Goal: Information Seeking & Learning: Find specific fact

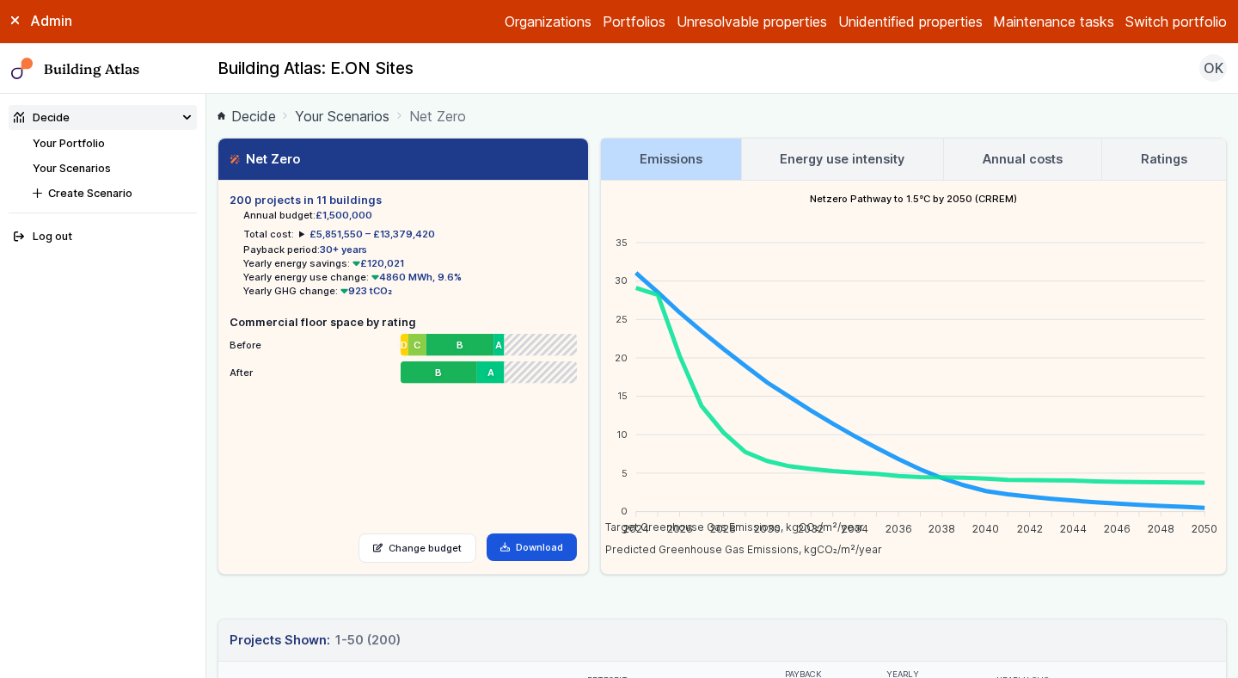
click at [1178, 27] on button "Switch portfolio" at bounding box center [1176, 21] width 101 height 21
click at [0, 0] on button "GP surgeries" at bounding box center [0, 0] width 0 height 0
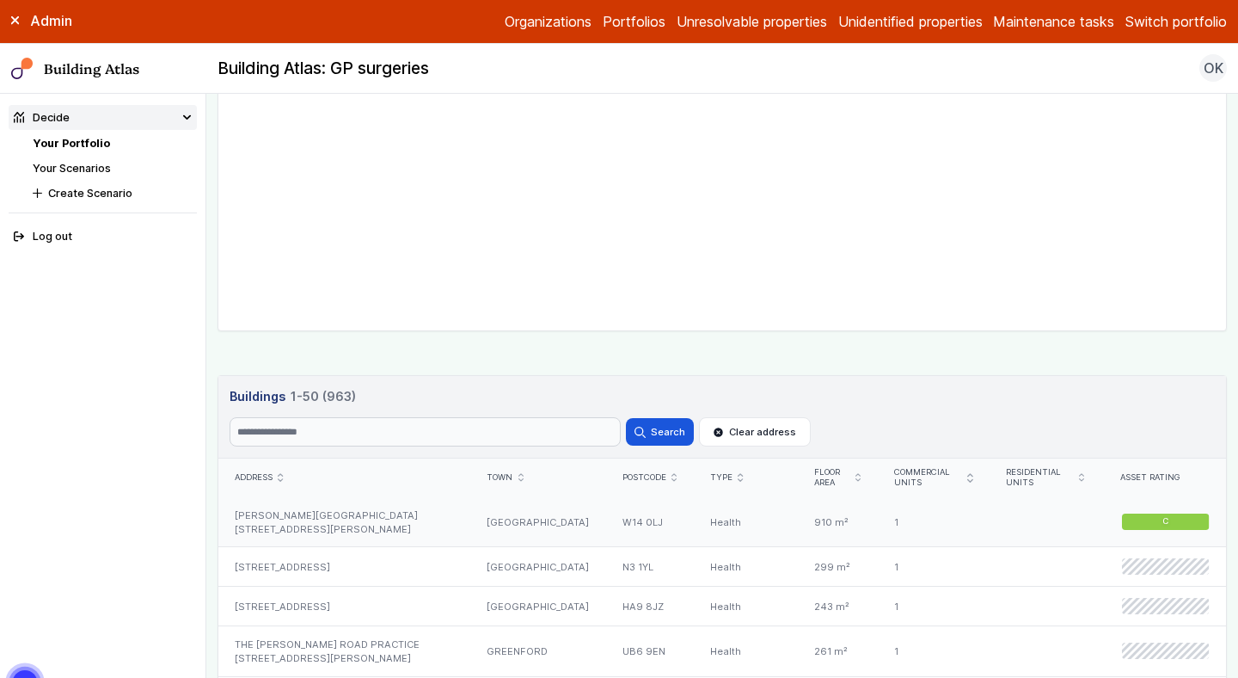
scroll to position [710, 0]
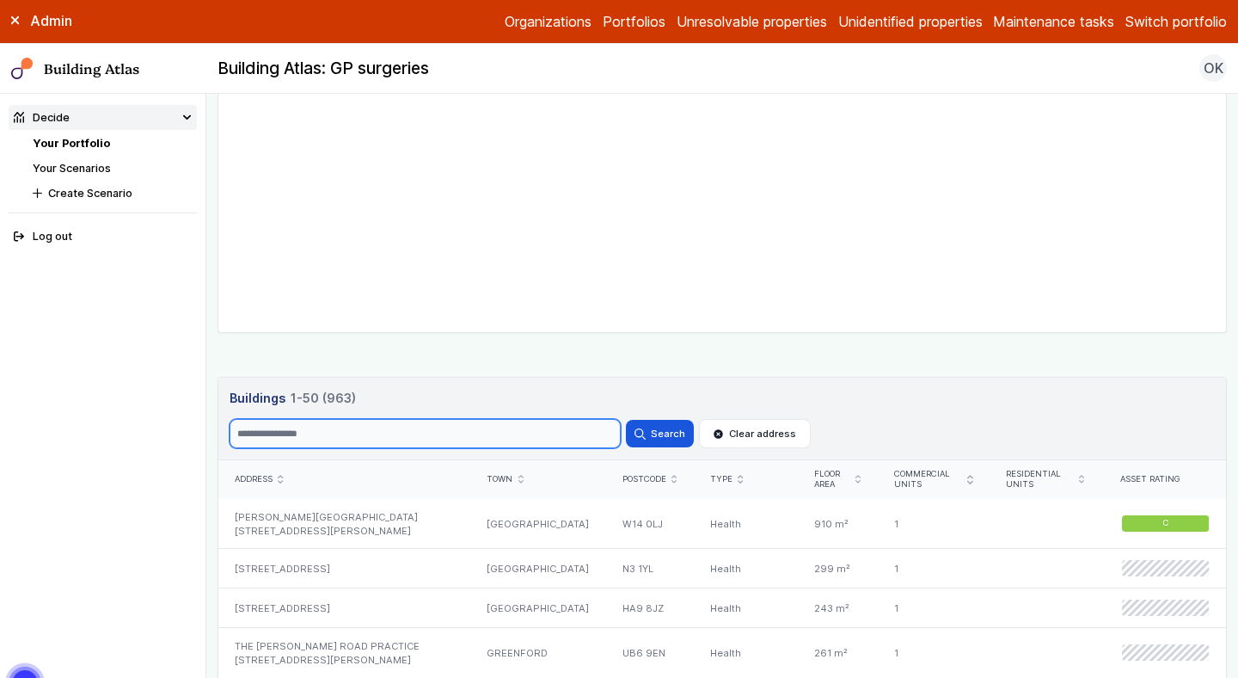
click at [313, 440] on input "Search" at bounding box center [425, 433] width 391 height 29
type input "***"
click at [626, 420] on button "Search" at bounding box center [659, 434] width 67 height 28
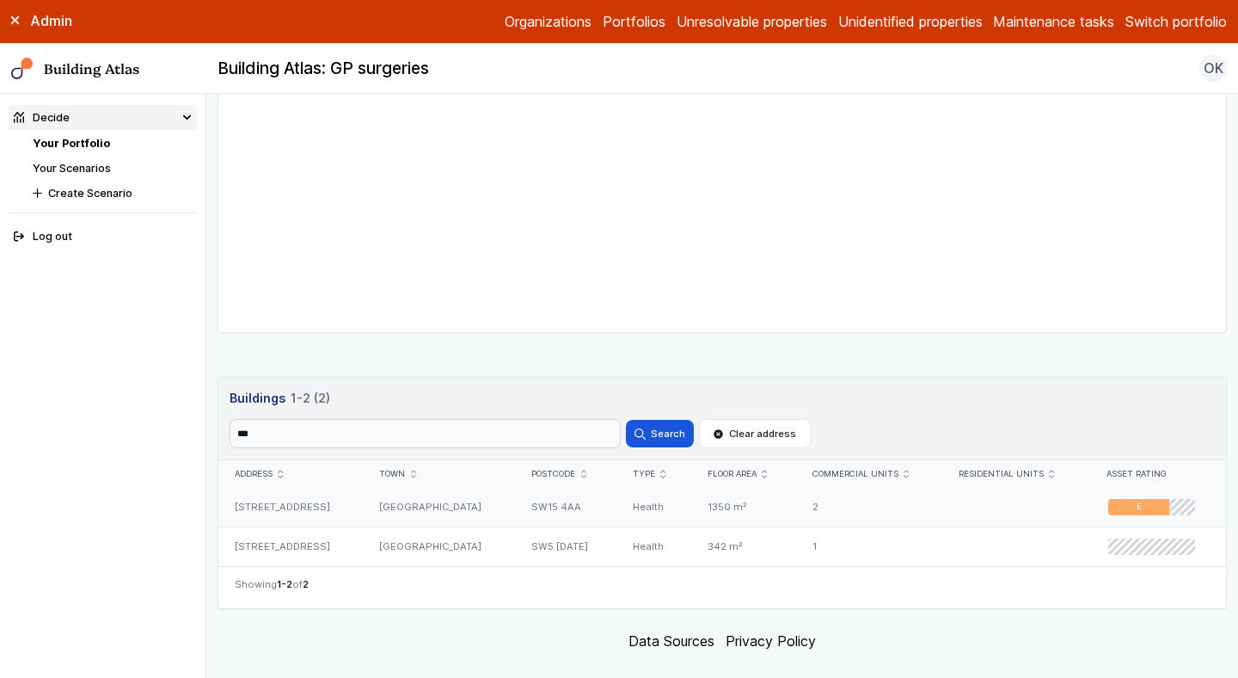
click at [351, 508] on div "[STREET_ADDRESS]" at bounding box center [290, 507] width 144 height 39
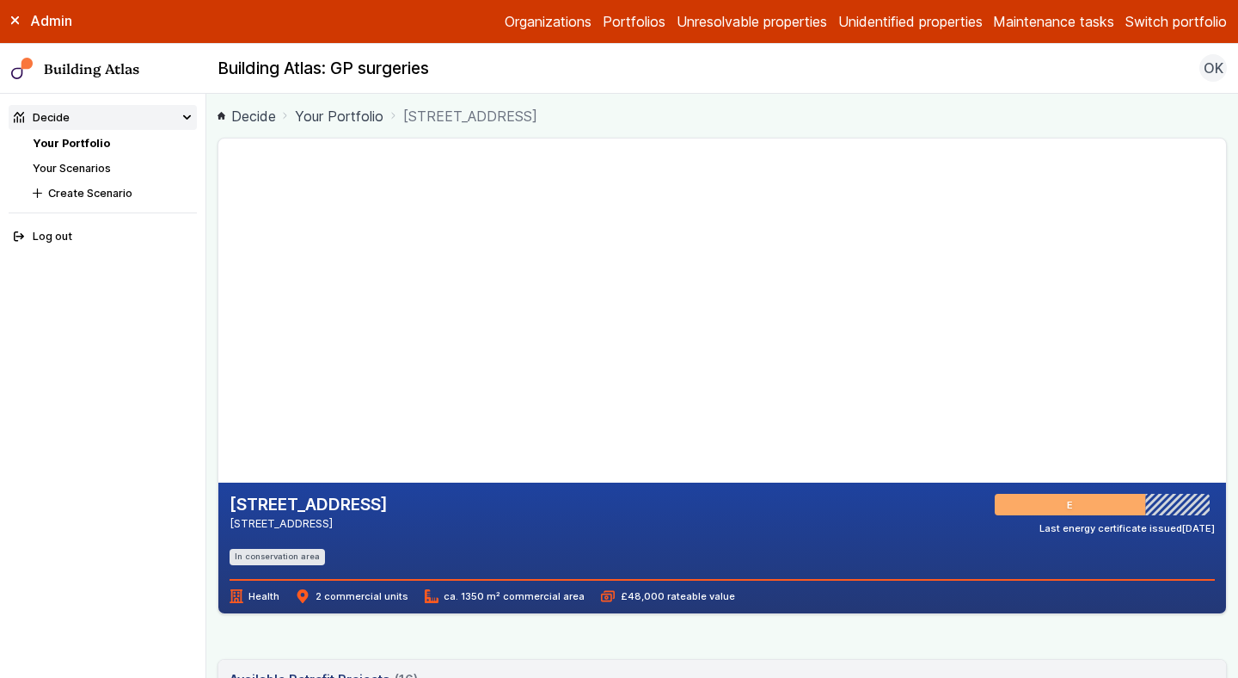
drag, startPoint x: 519, startPoint y: 229, endPoint x: 435, endPoint y: 503, distance: 286.8
click at [436, 500] on section "[STREET_ADDRESS] [GEOGRAPHIC_DATA] E Last energy certificate issued [DATE] In c…" at bounding box center [723, 376] width 1010 height 476
drag, startPoint x: 424, startPoint y: 315, endPoint x: 421, endPoint y: 606, distance: 291.6
click at [218, 482] on gmp-map-3d at bounding box center [218, 310] width 0 height 344
drag, startPoint x: 415, startPoint y: 359, endPoint x: 485, endPoint y: 401, distance: 81.4
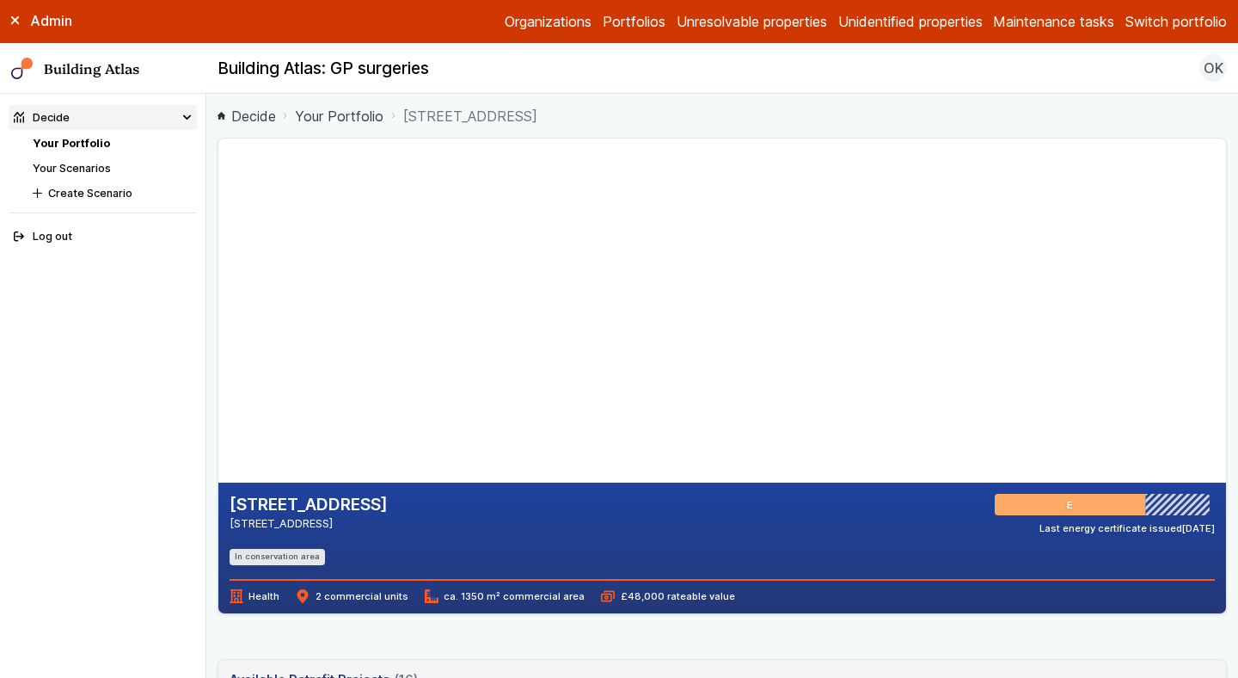
click at [218, 401] on gmp-map-3d at bounding box center [218, 310] width 0 height 344
drag, startPoint x: 485, startPoint y: 402, endPoint x: 464, endPoint y: 316, distance: 88.4
click at [218, 314] on gmp-map-3d at bounding box center [218, 310] width 0 height 344
drag, startPoint x: 464, startPoint y: 316, endPoint x: 323, endPoint y: 332, distance: 142.8
click at [218, 330] on gmp-map-3d at bounding box center [218, 310] width 0 height 344
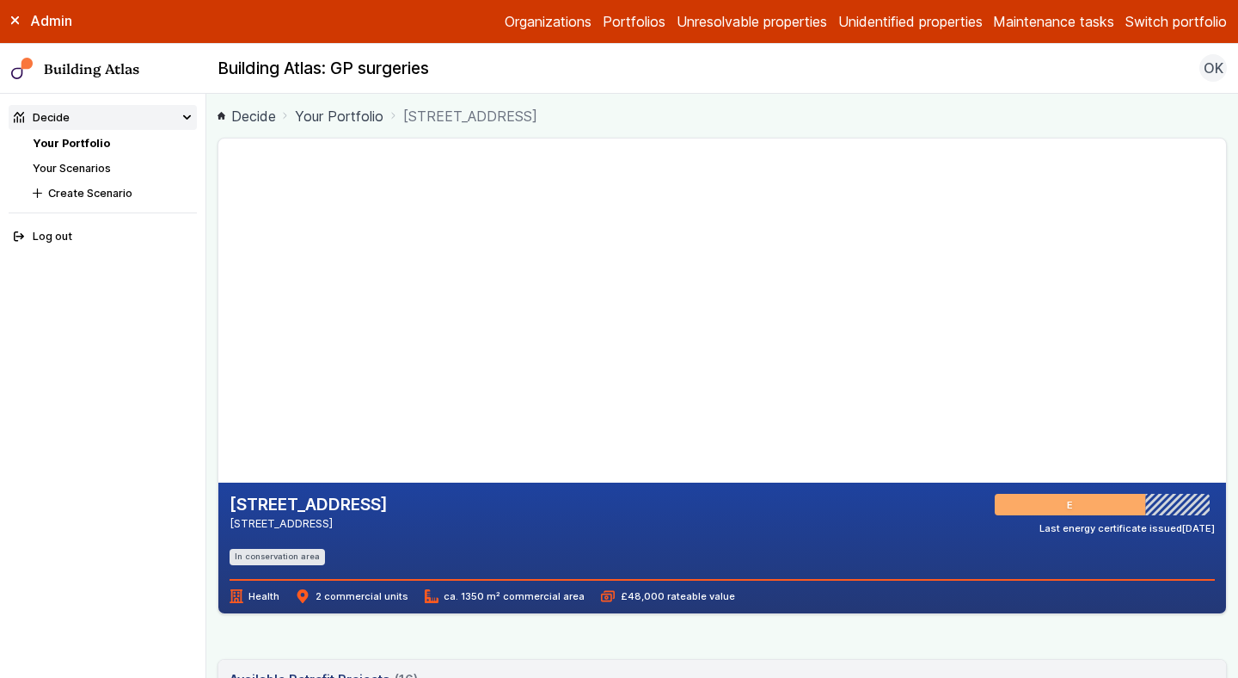
drag, startPoint x: 441, startPoint y: 384, endPoint x: 385, endPoint y: 274, distance: 122.7
click at [218, 274] on gmp-map-3d at bounding box center [218, 310] width 0 height 344
drag, startPoint x: 643, startPoint y: 358, endPoint x: 611, endPoint y: 322, distance: 48.7
click at [218, 322] on gmp-map-3d at bounding box center [218, 310] width 0 height 344
drag, startPoint x: 584, startPoint y: 114, endPoint x: 403, endPoint y: 121, distance: 180.7
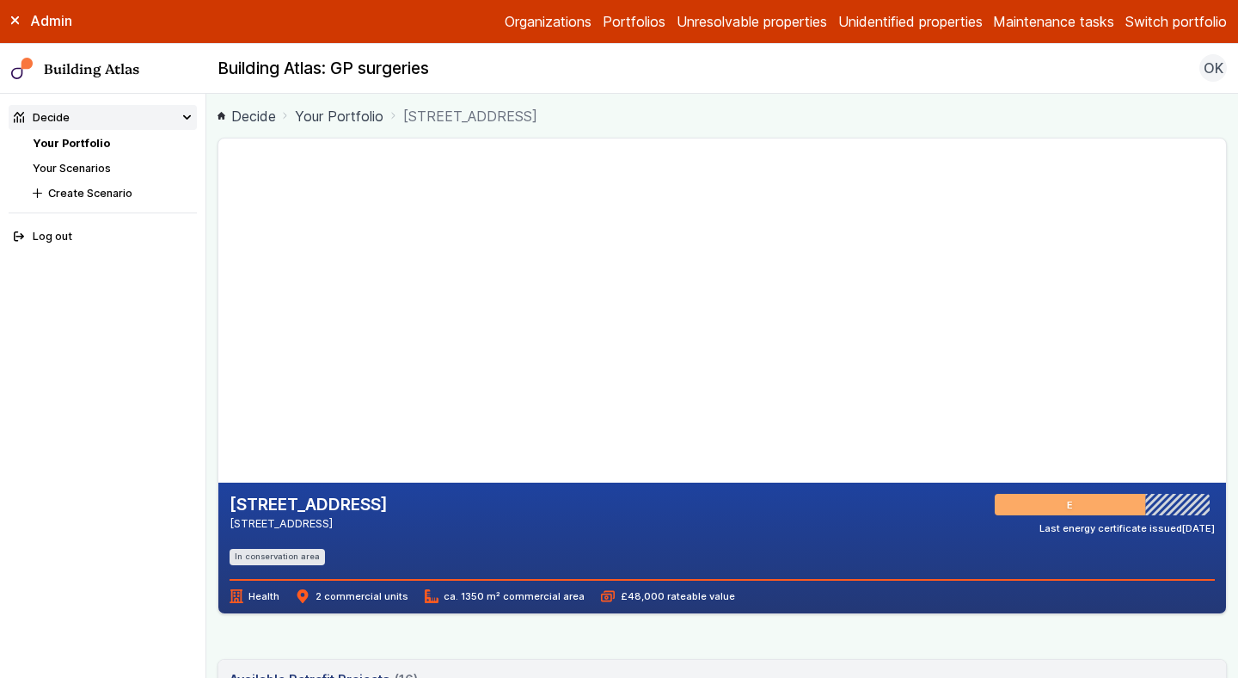
click at [403, 121] on ol "Decide Your Portfolio [STREET_ADDRESS]" at bounding box center [723, 116] width 1010 height 22
drag, startPoint x: 345, startPoint y: 527, endPoint x: 230, endPoint y: 501, distance: 117.4
click at [230, 501] on div "[STREET_ADDRESS] [GEOGRAPHIC_DATA]" at bounding box center [309, 514] width 158 height 41
copy div "[STREET_ADDRESS]"
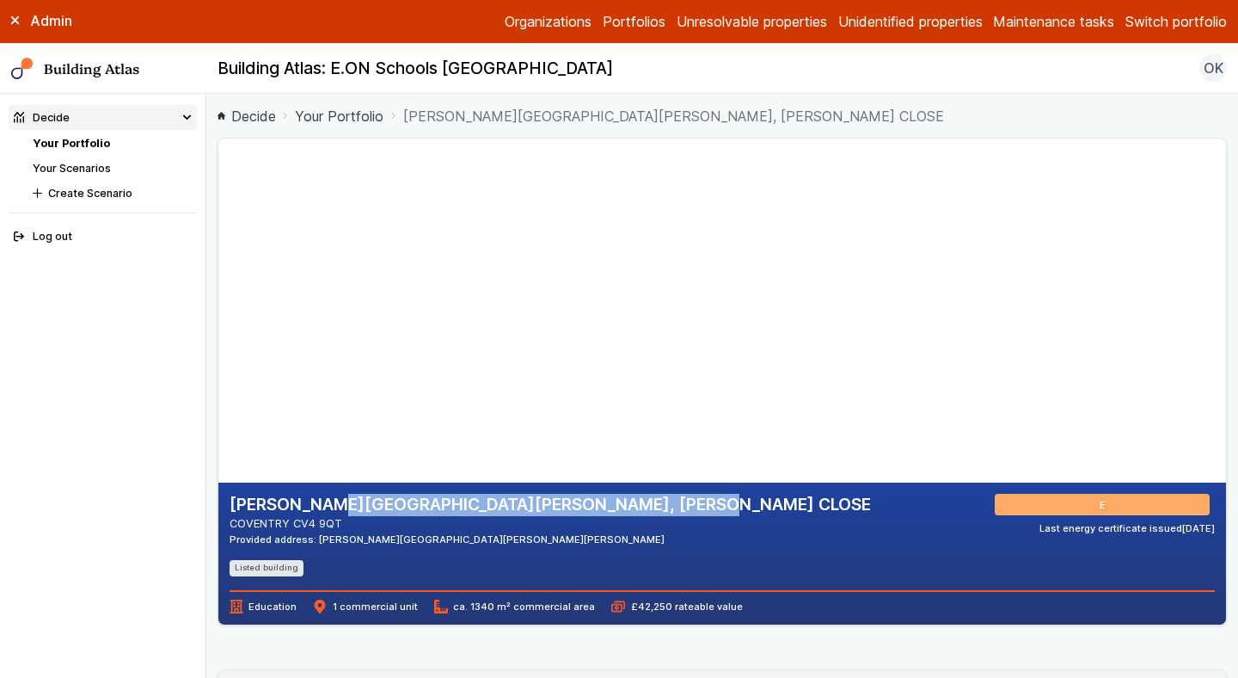
click at [83, 143] on link "Your Portfolio" at bounding box center [71, 143] width 77 height 13
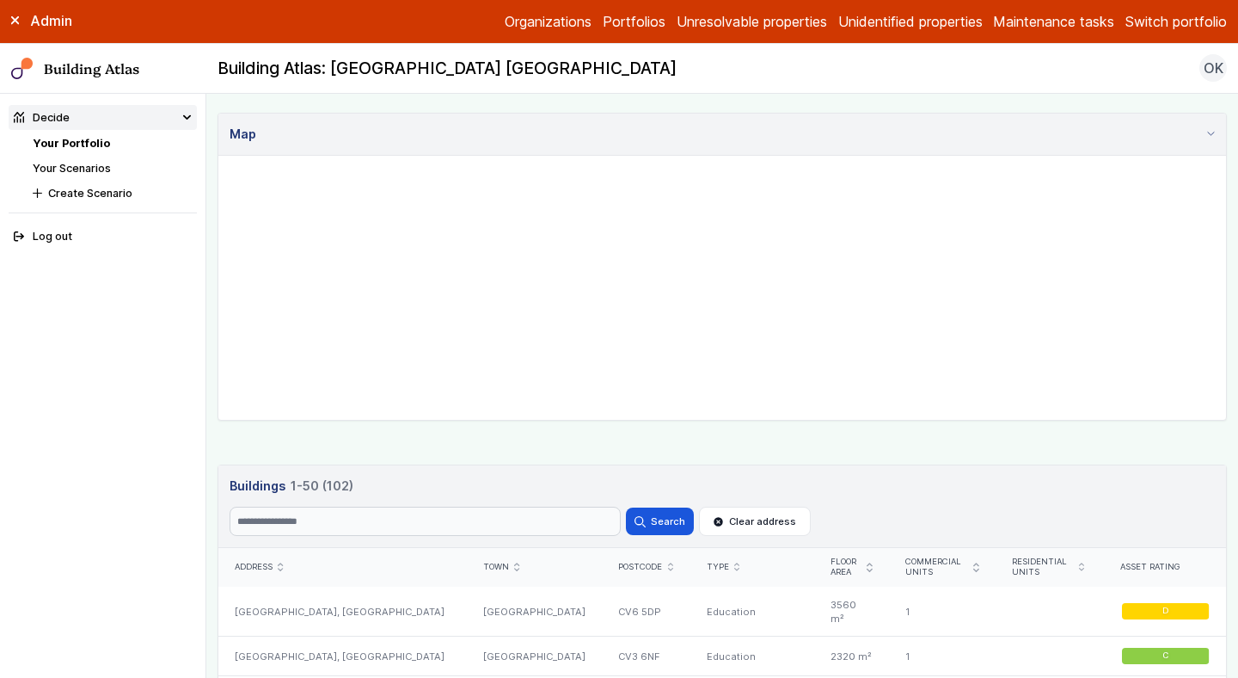
scroll to position [622, 0]
click at [1175, 20] on button "Switch portfolio" at bounding box center [1176, 21] width 101 height 21
click at [0, 0] on button "Westminster LA" at bounding box center [0, 0] width 0 height 0
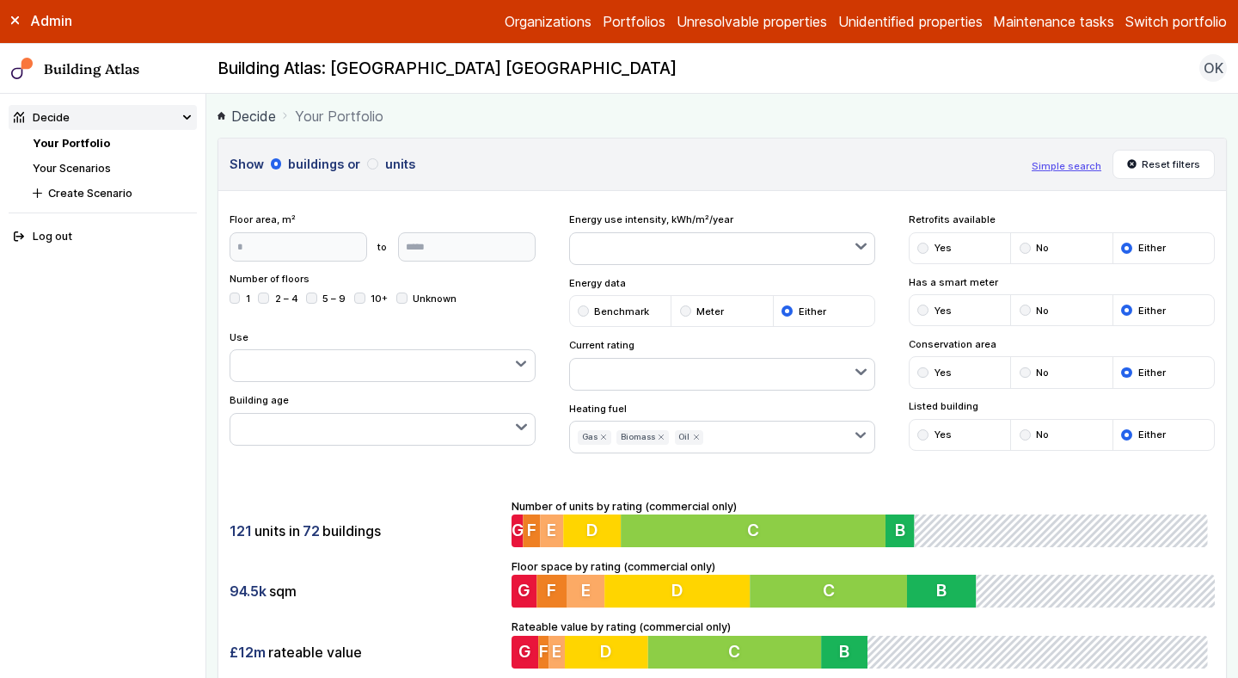
click at [430, 488] on div "121 units in 72 buildings 94.5k sqm £12m rateable value Number of units by rati…" at bounding box center [722, 583] width 1008 height 215
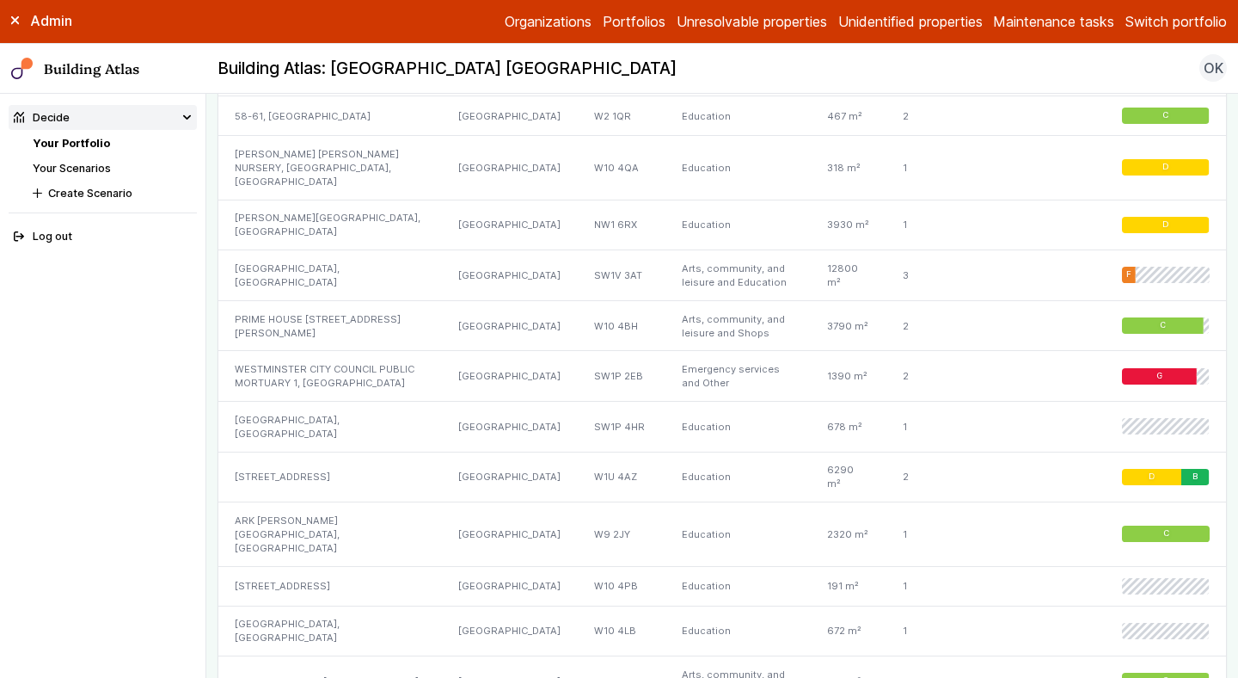
scroll to position [1636, 0]
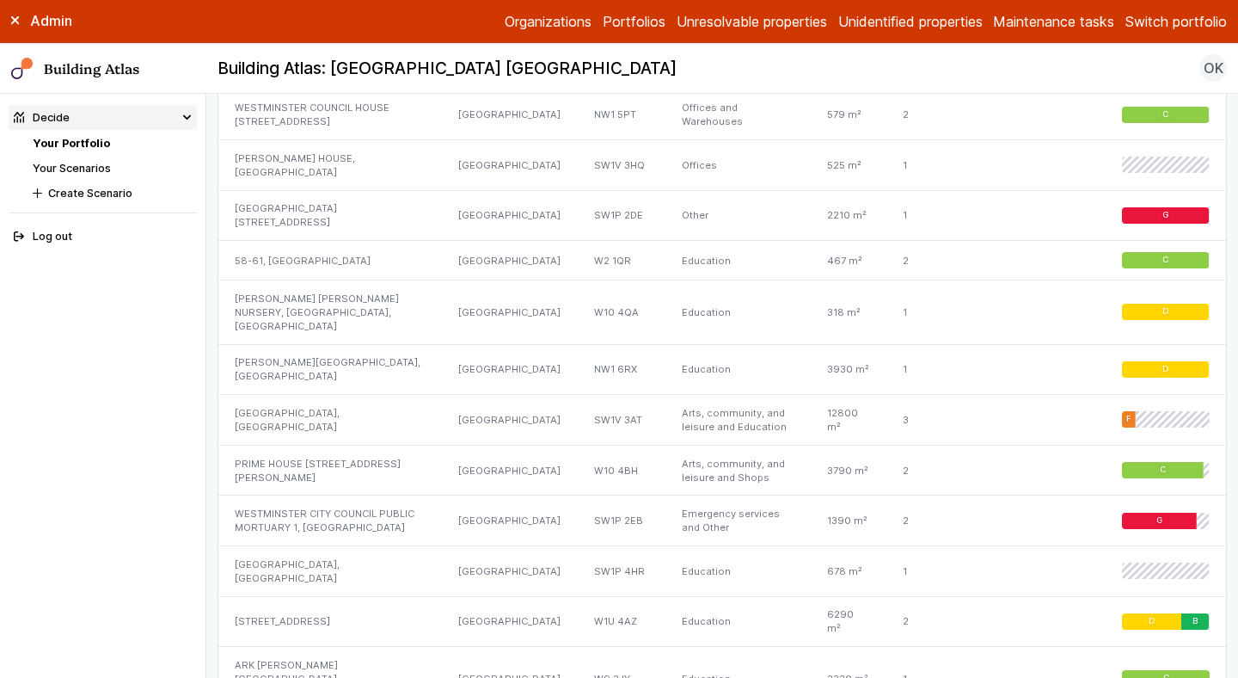
click at [1186, 20] on button "Switch portfolio" at bounding box center [1176, 21] width 101 height 21
click at [0, 0] on button "[PERSON_NAME]-Waypoint" at bounding box center [0, 0] width 0 height 0
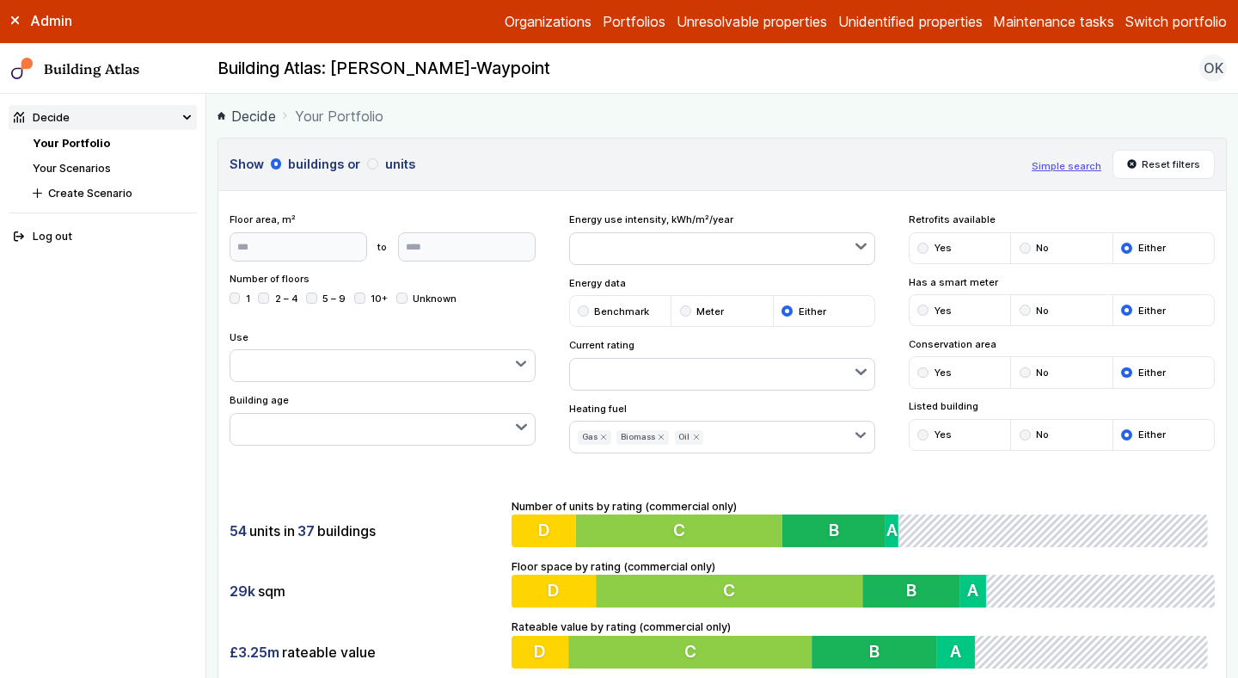
click at [387, 493] on div "54 units in 37 buildings 29k sqm £3.25m rateable value Number of units by ratin…" at bounding box center [722, 583] width 1008 height 215
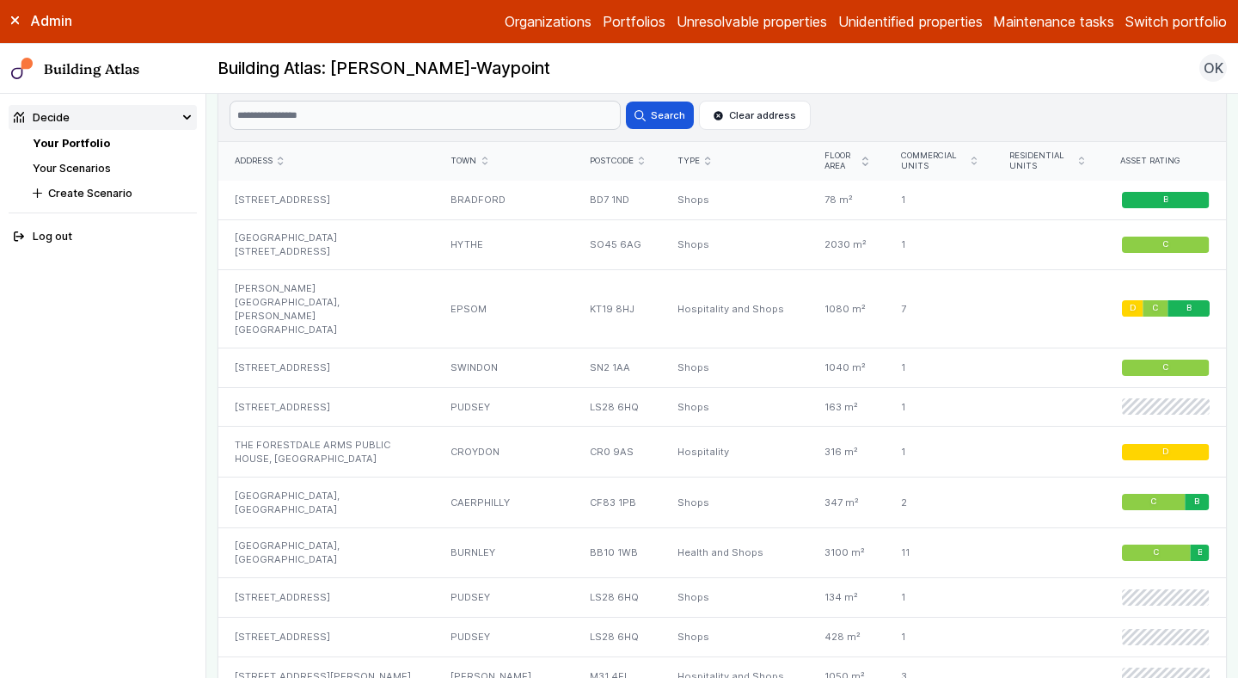
scroll to position [1031, 0]
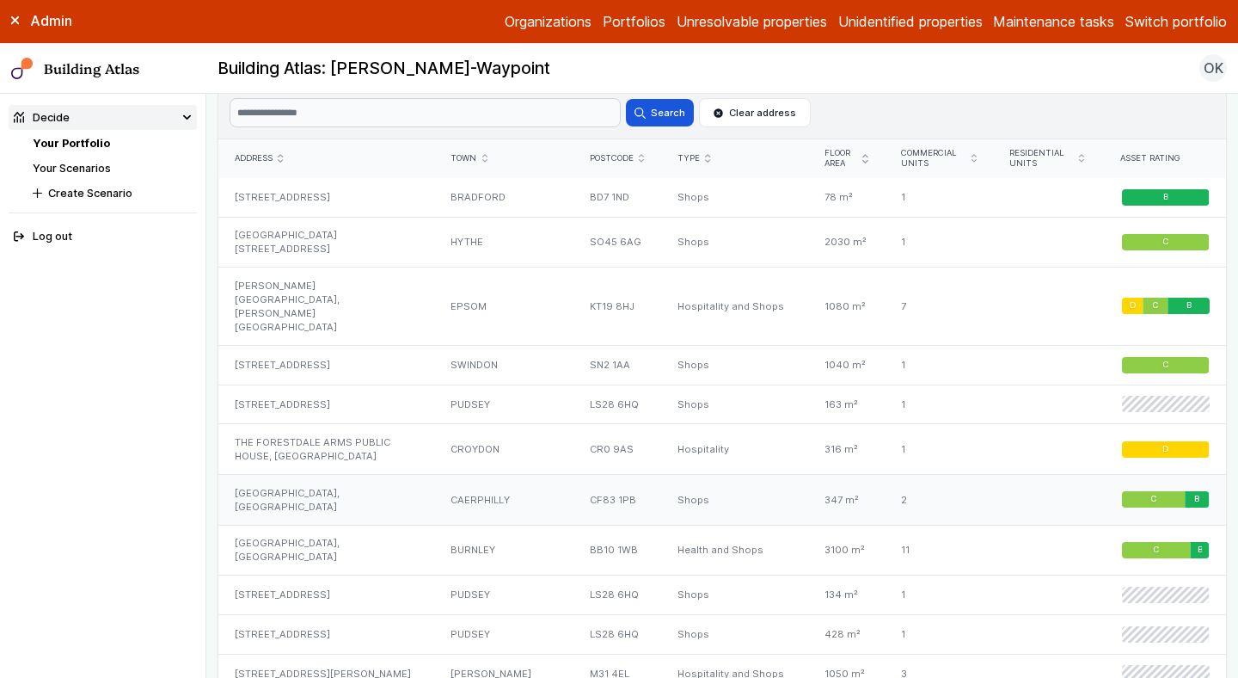
click at [359, 477] on div "PICCADILLY SQUARE, PICCADILLY SQUARE" at bounding box center [326, 499] width 216 height 51
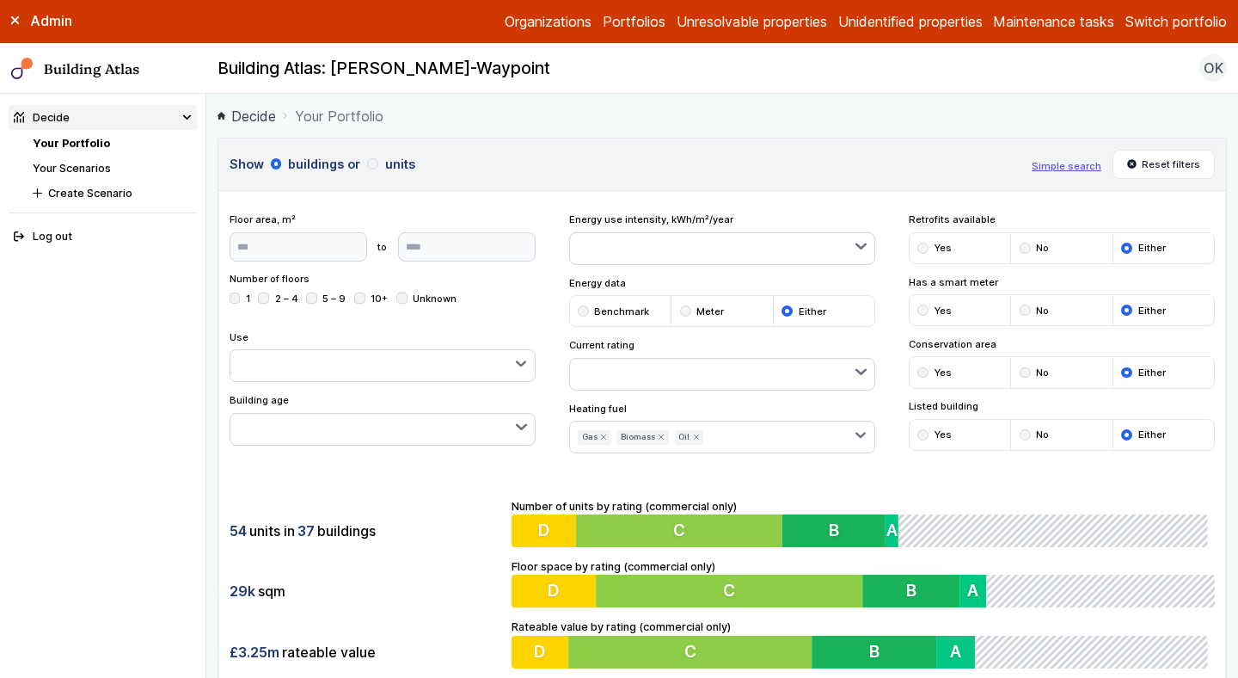
click at [393, 494] on div "54 units in 37 buildings 29k sqm £3.25m rateable value Number of units by ratin…" at bounding box center [722, 583] width 1008 height 215
click at [1165, 166] on button "Reset filters" at bounding box center [1164, 164] width 103 height 29
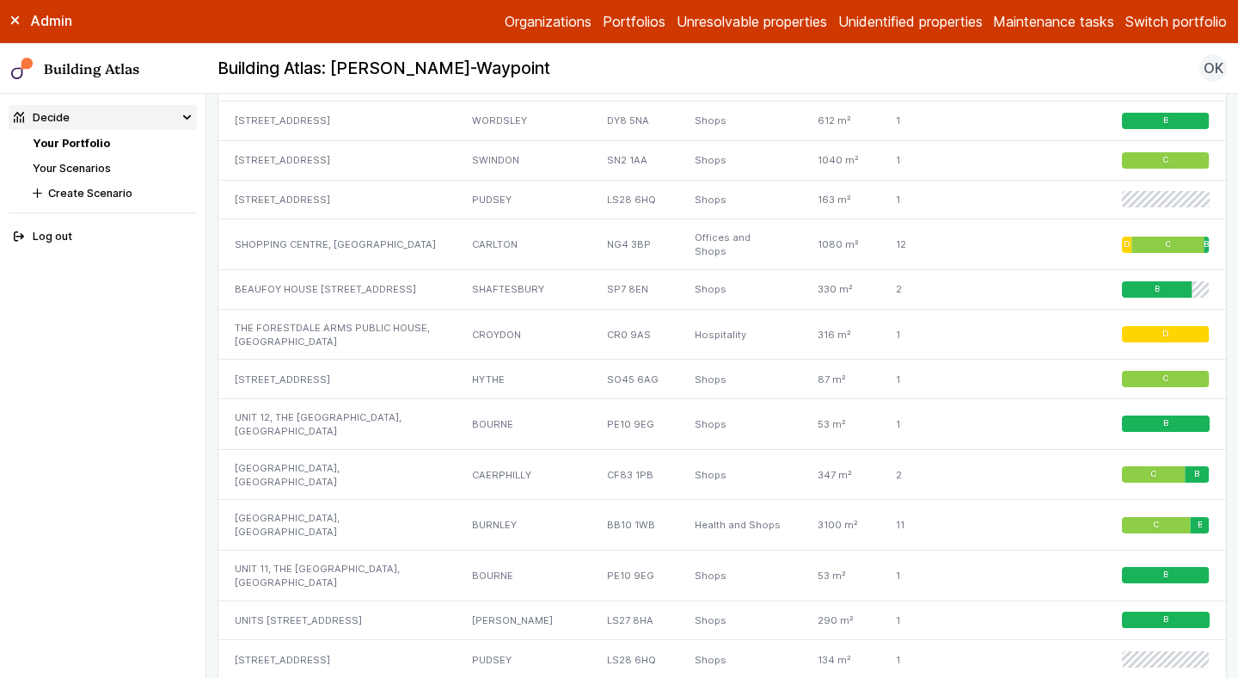
scroll to position [1480, 0]
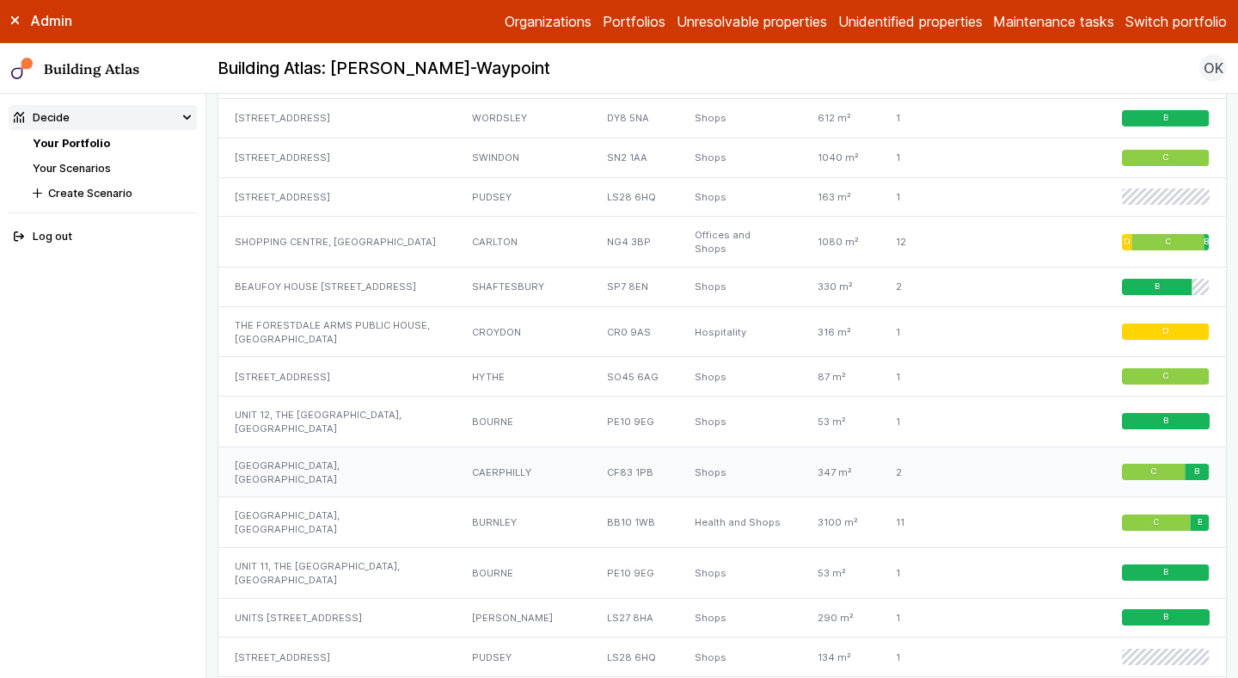
click at [321, 483] on div "PICCADILLY SQUARE, PICCADILLY SQUARE" at bounding box center [336, 471] width 237 height 51
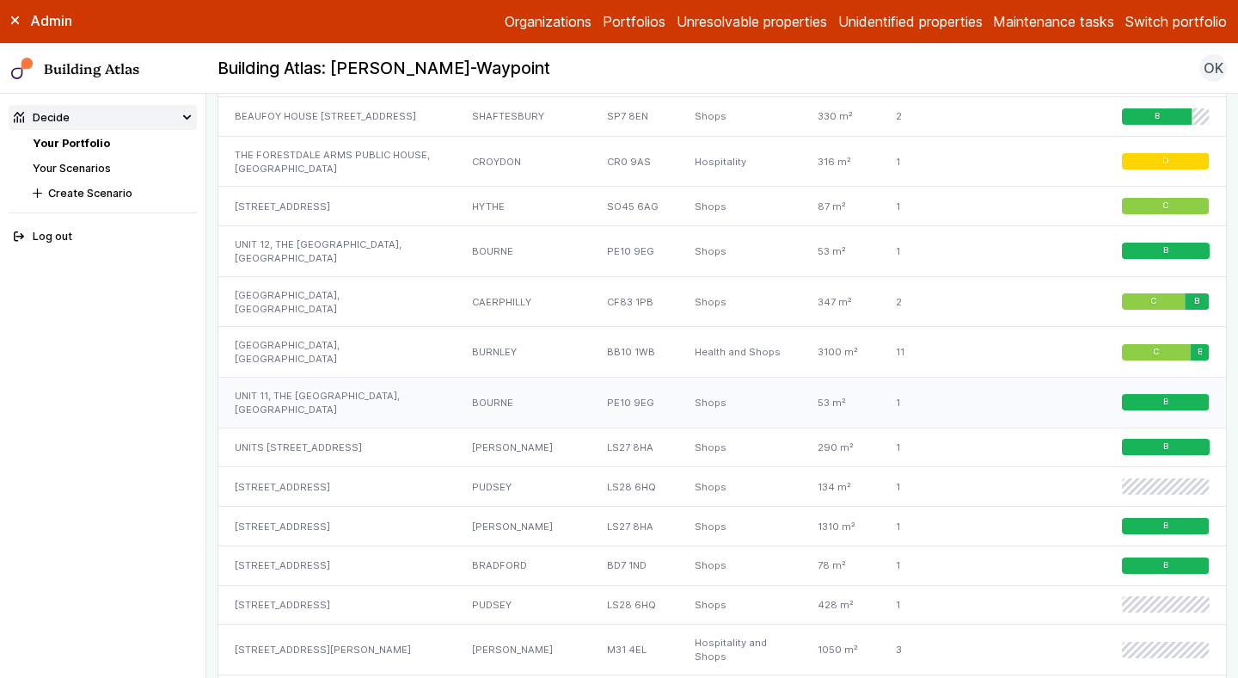
scroll to position [1653, 0]
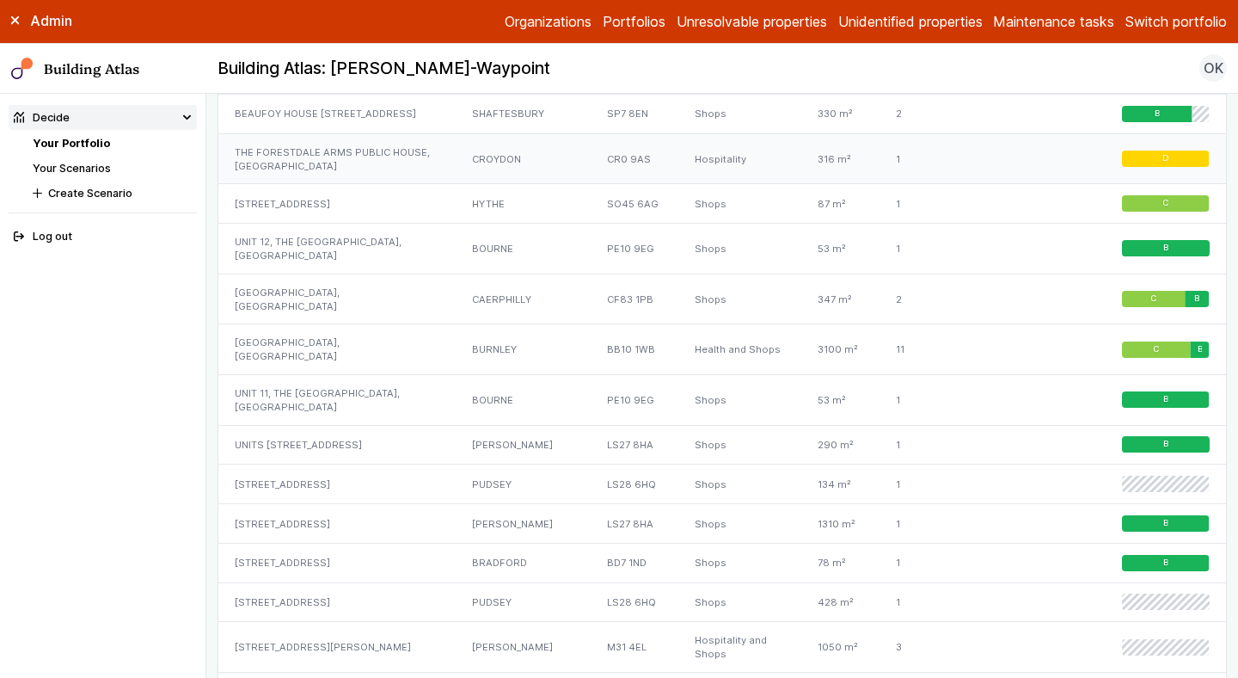
click at [340, 173] on div "THE FORESTDALE ARMS PUBLIC HOUSE, FEATHERBED LANE" at bounding box center [336, 158] width 237 height 51
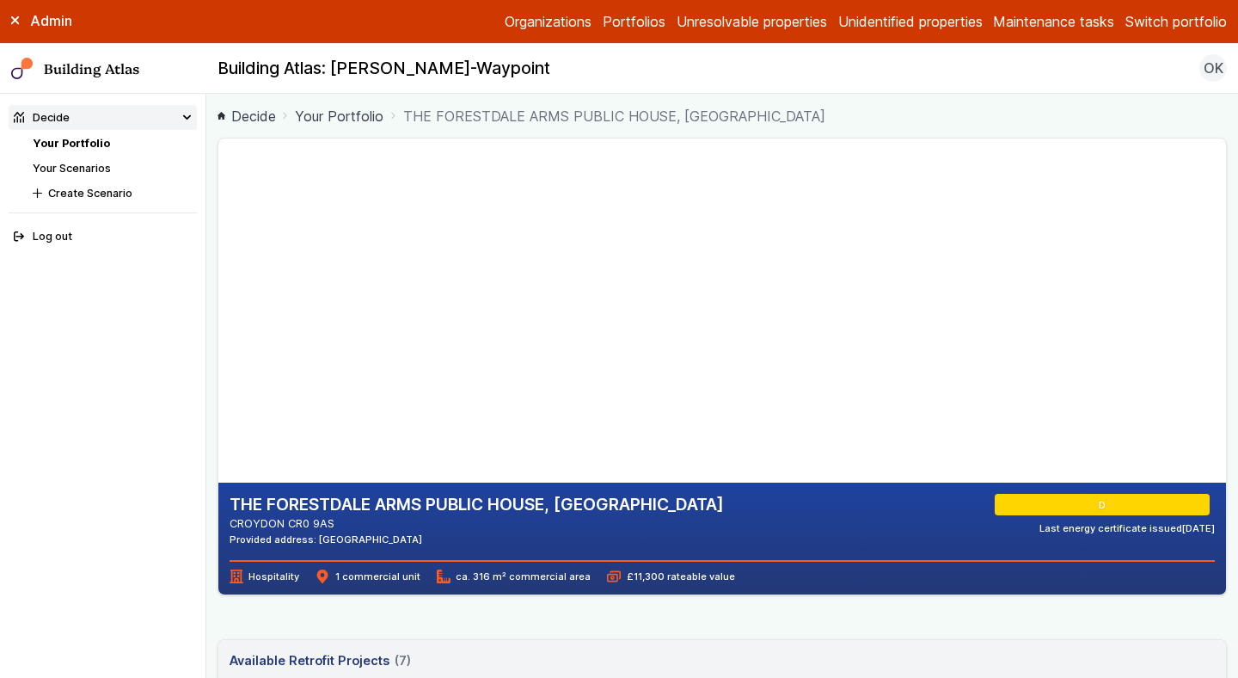
drag, startPoint x: 429, startPoint y: 264, endPoint x: 383, endPoint y: 532, distance: 272.3
click at [218, 482] on gmp-map-3d at bounding box center [218, 310] width 0 height 344
drag, startPoint x: 531, startPoint y: 223, endPoint x: 516, endPoint y: 337, distance: 115.4
click at [218, 336] on gmp-map-3d at bounding box center [218, 310] width 0 height 344
drag, startPoint x: 444, startPoint y: 413, endPoint x: 432, endPoint y: 338, distance: 75.8
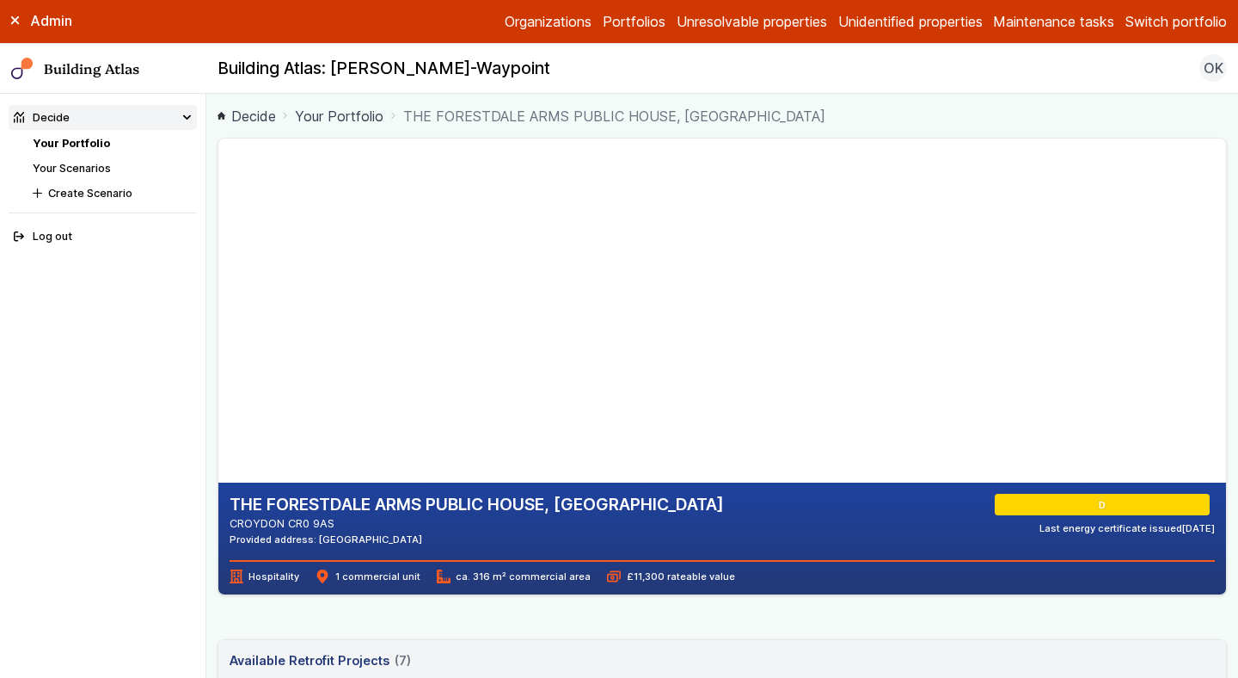
click at [218, 338] on gmp-map-3d at bounding box center [218, 310] width 0 height 344
click at [447, 501] on h2 "THE FORESTDALE ARMS PUBLIC HOUSE, FEATHERBED LANE" at bounding box center [477, 505] width 495 height 22
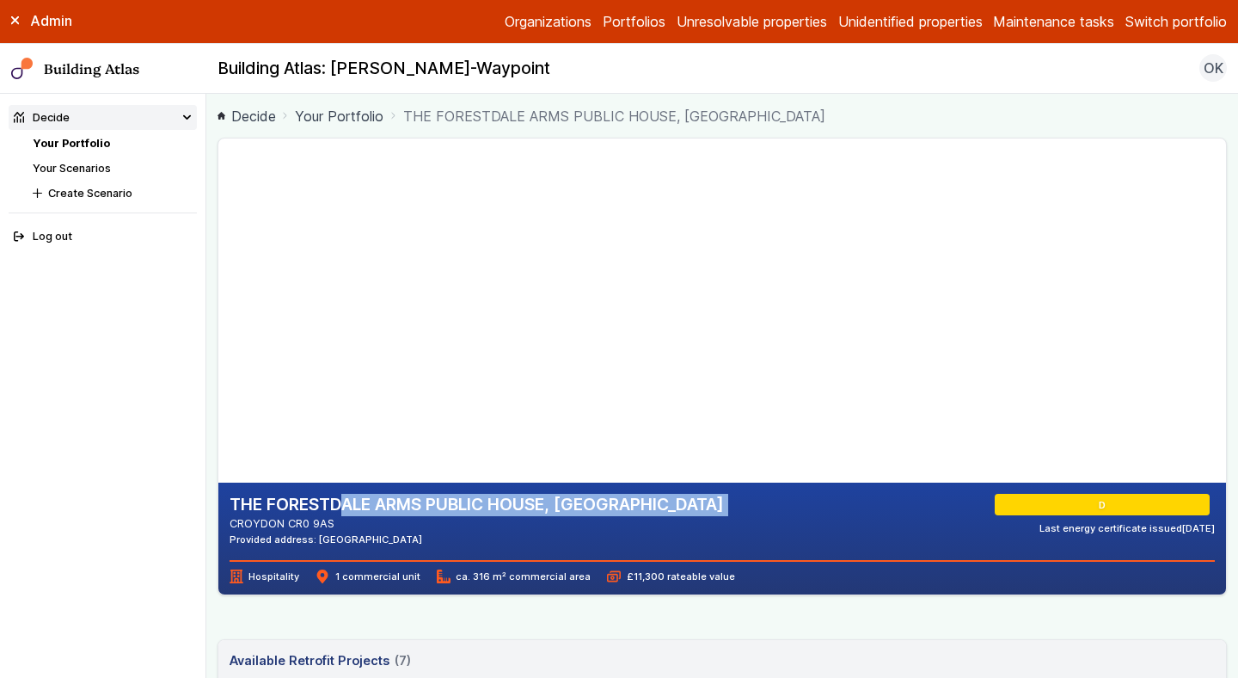
click at [355, 519] on address "CROYDON CR0 9AS" at bounding box center [477, 523] width 495 height 16
drag, startPoint x: 355, startPoint y: 519, endPoint x: 238, endPoint y: 506, distance: 117.8
click at [238, 506] on div "THE FORESTDALE ARMS PUBLIC HOUSE, FEATHERBED LANE CROYDON CR0 9AS Provided addr…" at bounding box center [477, 520] width 495 height 52
copy div "THE FORESTDALE ARMS PUBLIC HOUSE, FEATHERBED LANE CROYDON CR0 9AS"
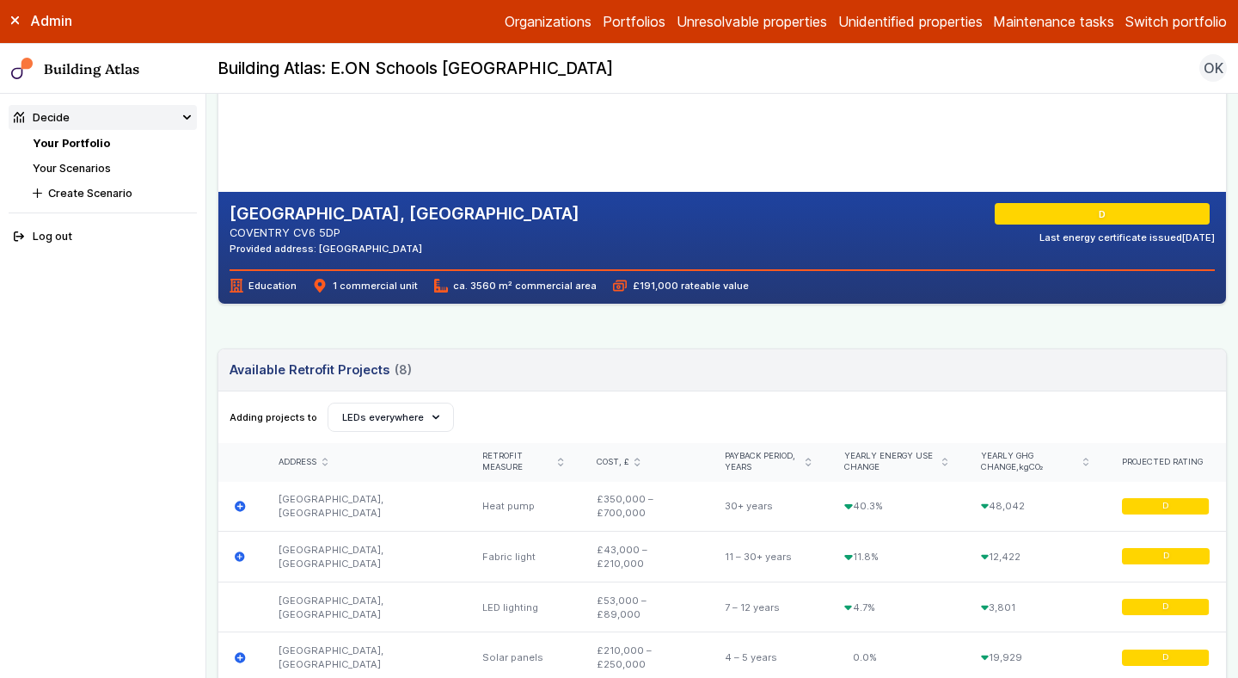
scroll to position [249, 0]
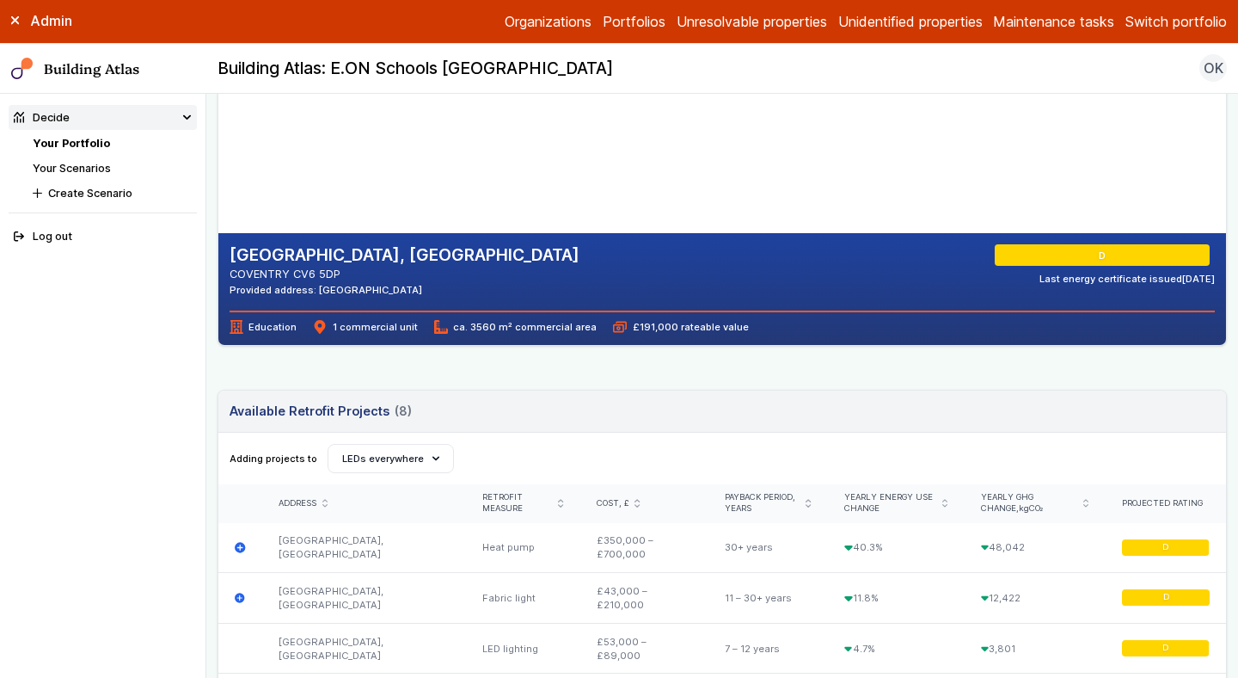
click at [1152, 14] on button "Switch portfolio" at bounding box center [1176, 21] width 101 height 21
click at [0, 0] on button "Westminster LA" at bounding box center [0, 0] width 0 height 0
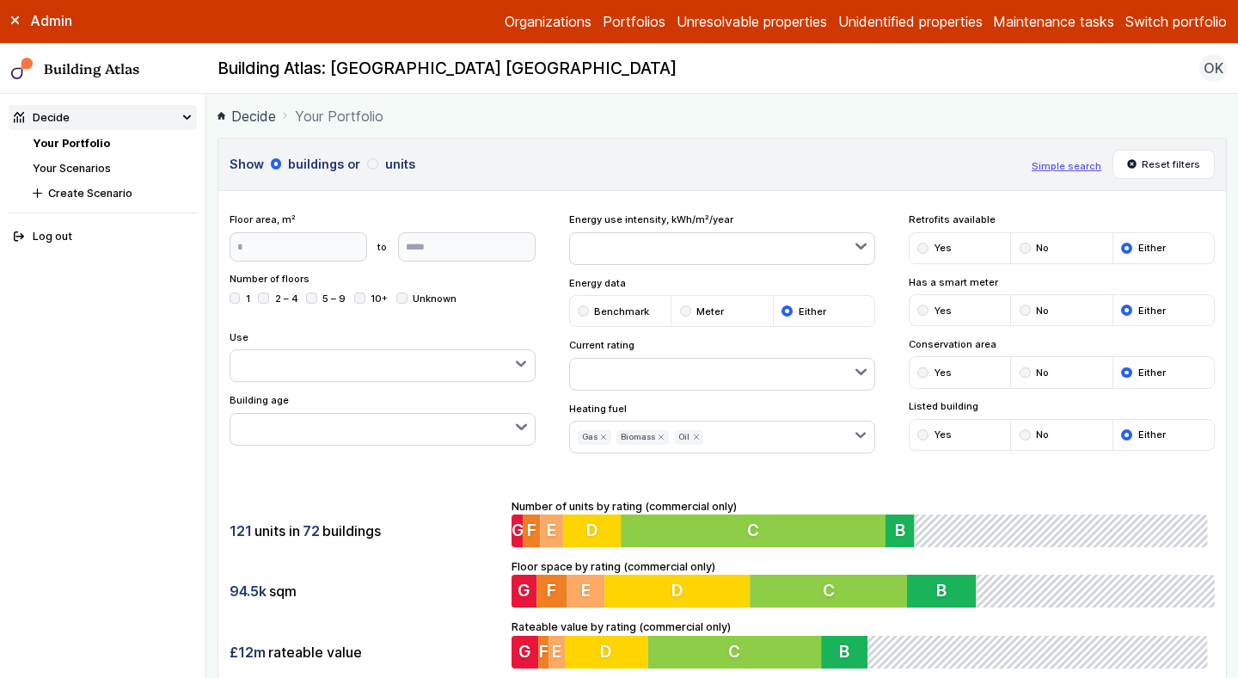
click at [433, 496] on div "121 units in 72 buildings 94.5k sqm £12m rateable value Number of units by rati…" at bounding box center [722, 583] width 1008 height 215
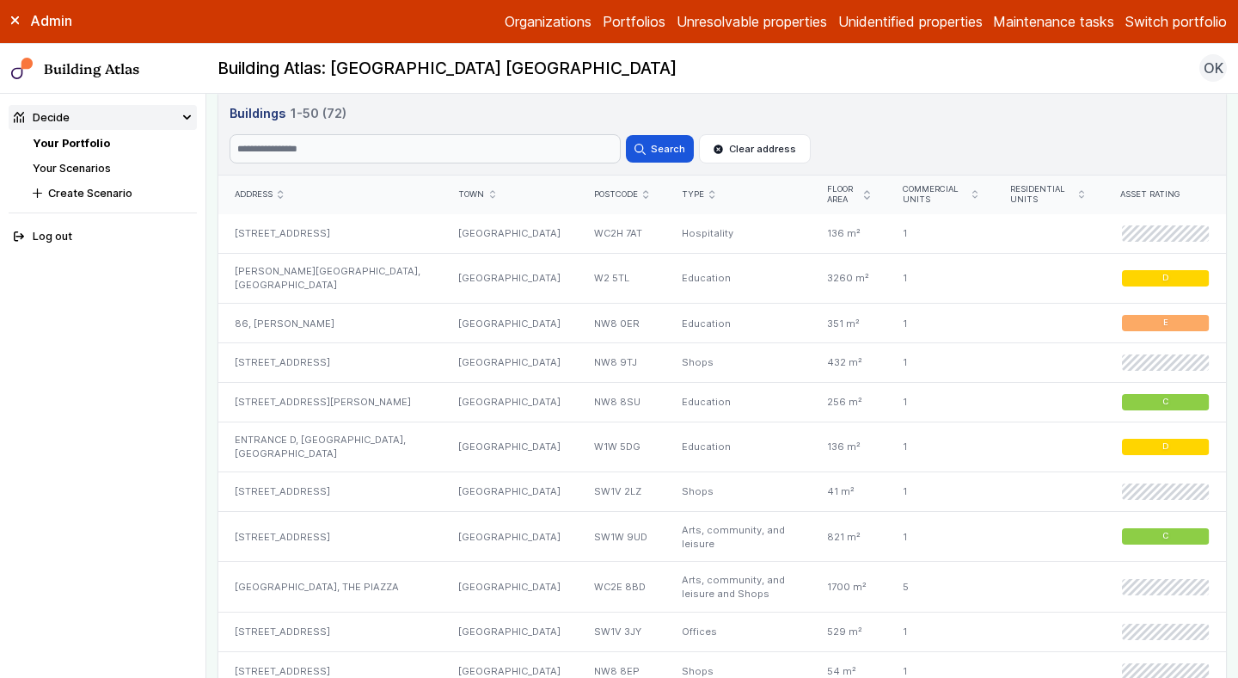
scroll to position [996, 0]
click at [331, 372] on div "40, WELLINGTON ROAD" at bounding box center [330, 361] width 224 height 40
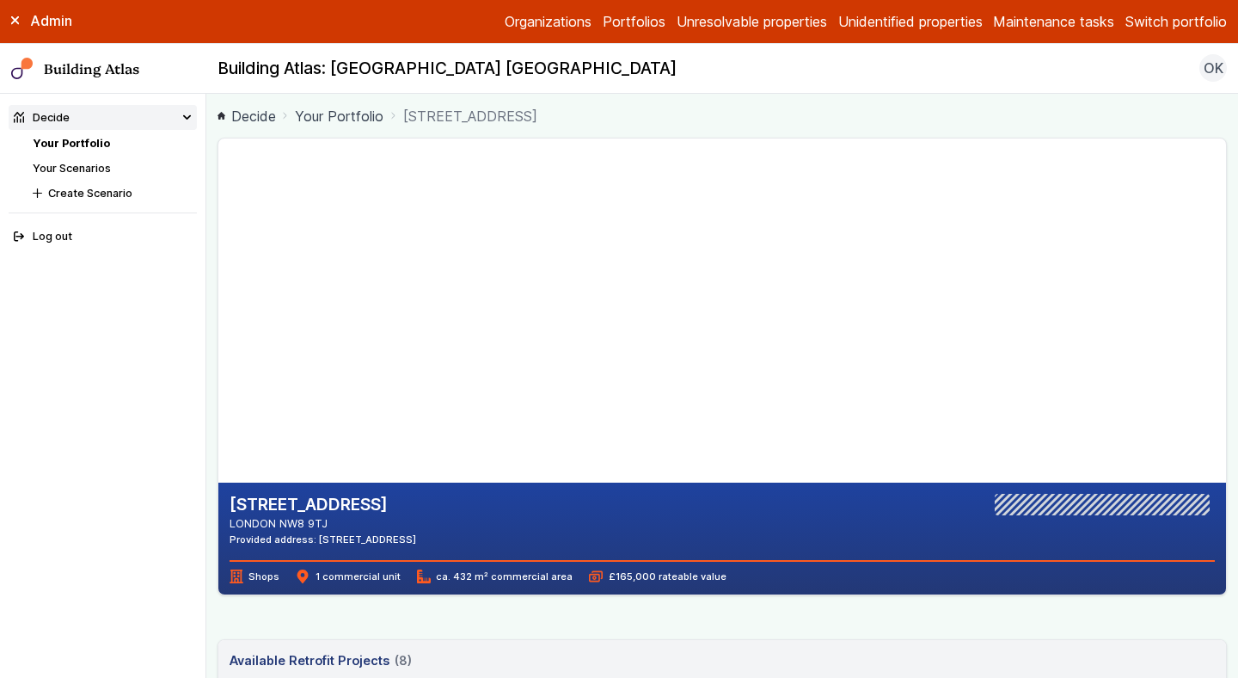
drag, startPoint x: 558, startPoint y: 238, endPoint x: 465, endPoint y: 472, distance: 251.7
click at [218, 470] on gmp-map-3d at bounding box center [218, 310] width 0 height 344
drag, startPoint x: 474, startPoint y: 239, endPoint x: 591, endPoint y: 292, distance: 128.5
click at [218, 292] on gmp-map-3d at bounding box center [218, 310] width 0 height 344
drag, startPoint x: 569, startPoint y: 183, endPoint x: 493, endPoint y: 591, distance: 414.8
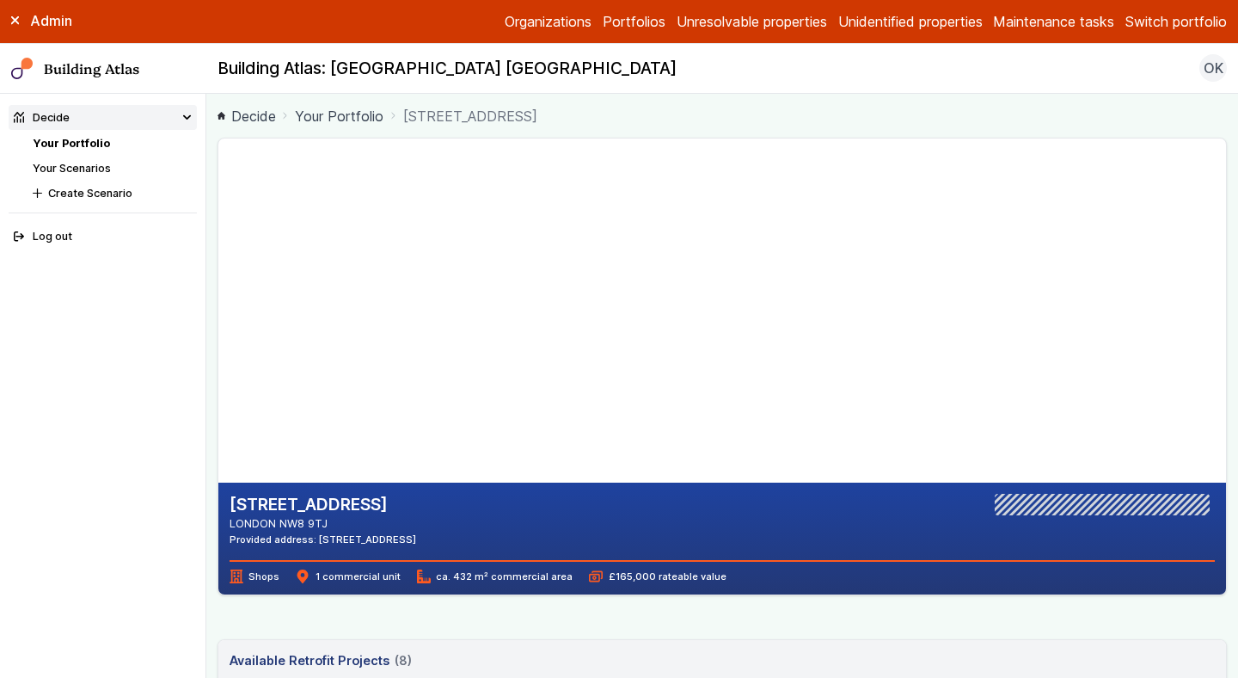
click at [493, 587] on section "40, WELLINGTON ROAD LONDON NW8 9TJ Provided address: 40 Wellington Road, London…" at bounding box center [723, 367] width 1010 height 458
drag, startPoint x: 574, startPoint y: 344, endPoint x: 425, endPoint y: 574, distance: 274.1
click at [433, 561] on section "40, WELLINGTON ROAD LONDON NW8 9TJ Provided address: 40 Wellington Road, London…" at bounding box center [723, 367] width 1010 height 458
click at [218, 331] on gmp-map-3d at bounding box center [218, 310] width 0 height 344
drag, startPoint x: 593, startPoint y: 195, endPoint x: 414, endPoint y: 403, distance: 274.4
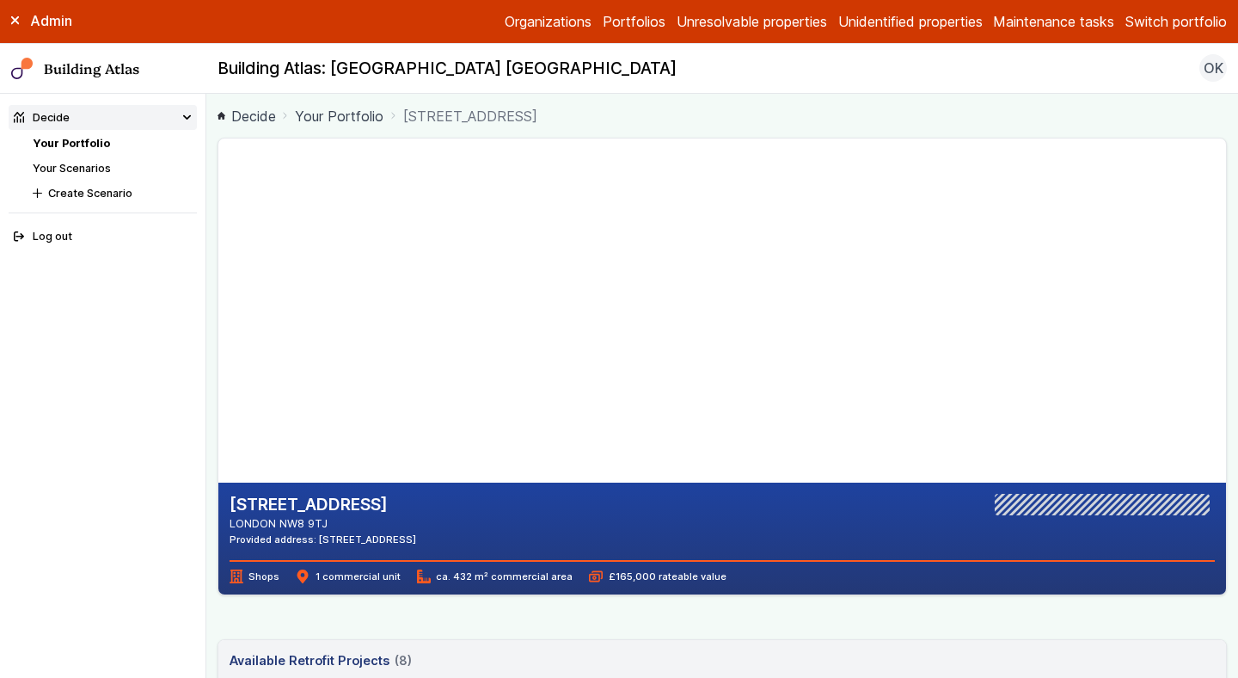
click at [218, 396] on gmp-map-3d at bounding box center [218, 310] width 0 height 344
drag, startPoint x: 378, startPoint y: 441, endPoint x: 349, endPoint y: 300, distance: 144.0
click at [218, 301] on gmp-map-3d at bounding box center [218, 310] width 0 height 344
drag, startPoint x: 329, startPoint y: 456, endPoint x: 396, endPoint y: 397, distance: 89.0
click at [218, 397] on gmp-map-3d at bounding box center [218, 310] width 0 height 344
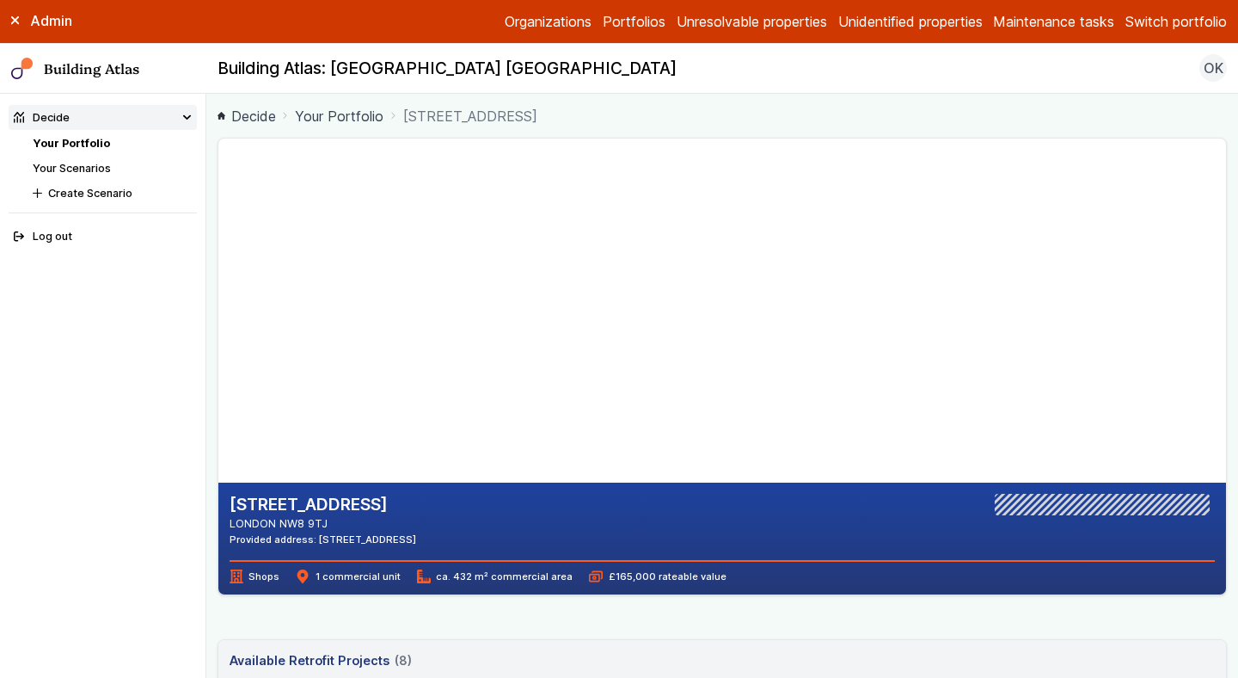
drag, startPoint x: 341, startPoint y: 521, endPoint x: 210, endPoint y: 511, distance: 132.0
click at [210, 511] on main "Decide Your Portfolio 40, WELLINGTON ROAD 40, WELLINGTON ROAD LONDON NW8 9TJ Pr…" at bounding box center [722, 386] width 1032 height 584
copy div "40, WELLINGTON ROAD LONDON NW8 9TJ"
click at [87, 146] on link "Your Portfolio" at bounding box center [71, 143] width 77 height 13
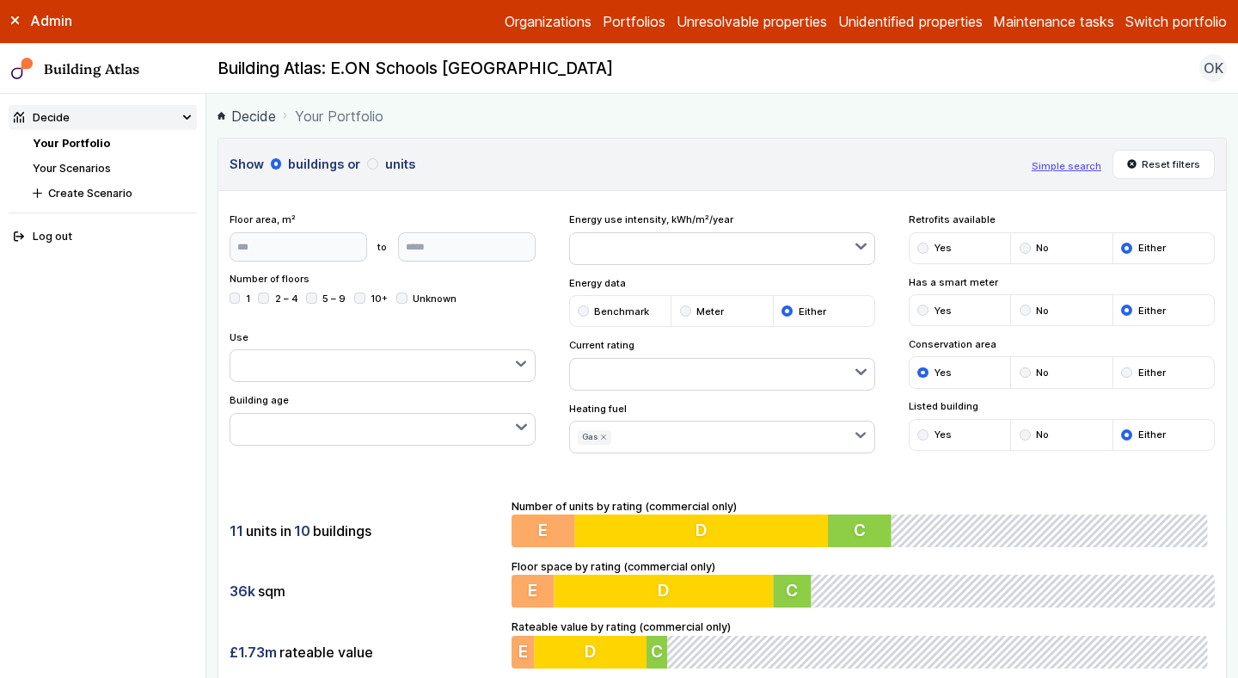
click at [386, 507] on div "11 units in 10 buildings 36k sqm £1.73m rateable value Number of units by ratin…" at bounding box center [722, 583] width 1008 height 215
